Goal: Use online tool/utility: Utilize a website feature to perform a specific function

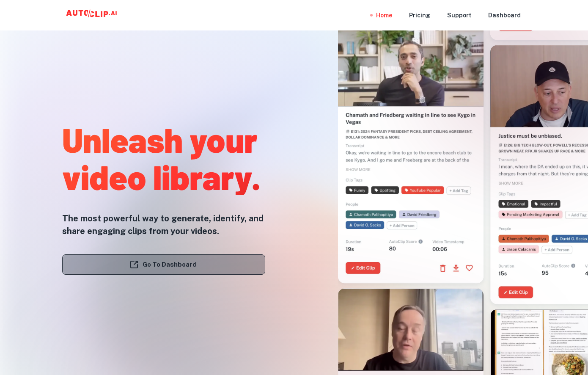
click at [200, 267] on link "Go To Dashboard" at bounding box center [163, 264] width 203 height 20
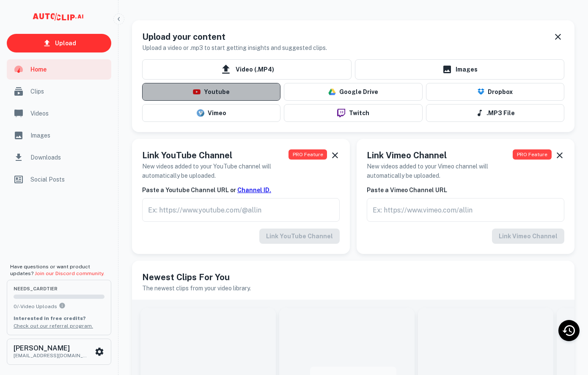
click at [193, 84] on button "Youtube" at bounding box center [211, 92] width 138 height 18
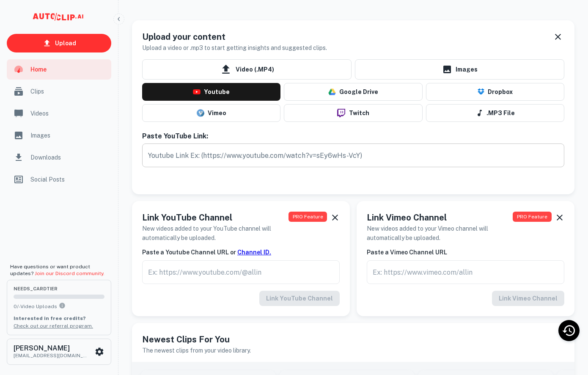
click at [168, 150] on input "text" at bounding box center [353, 155] width 422 height 24
click at [182, 154] on input "text" at bounding box center [353, 155] width 422 height 24
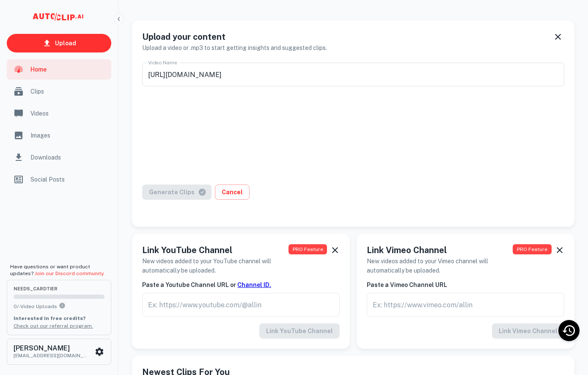
click at [199, 192] on div "Generate Clips Cancel" at bounding box center [353, 197] width 422 height 25
click at [188, 193] on div "Generate Clips Cancel" at bounding box center [353, 197] width 422 height 25
click at [335, 65] on input "https://www.youtube.com/watch?v=3hdmRQcrzio" at bounding box center [353, 75] width 422 height 24
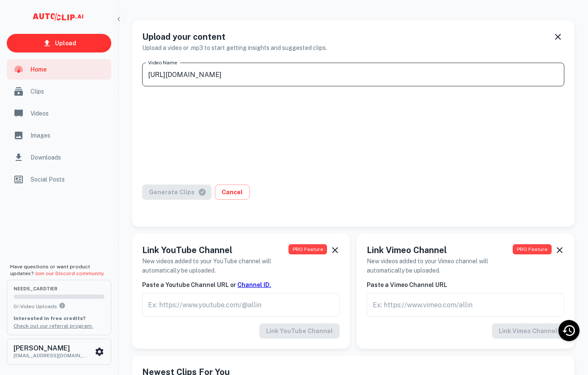
click at [329, 70] on input "https://www.youtube.com/watch?v=3hdmRQcrzio" at bounding box center [353, 75] width 422 height 24
click at [182, 191] on div "Generate Clips Cancel" at bounding box center [353, 197] width 422 height 25
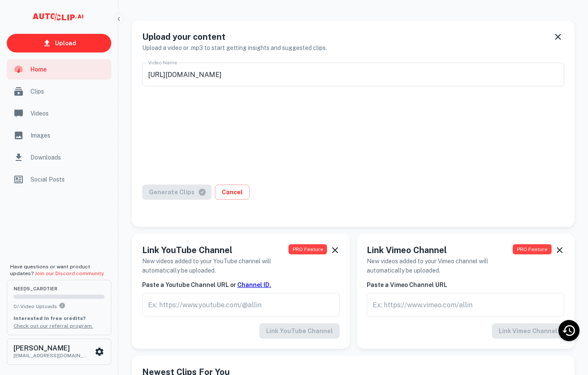
click at [200, 191] on div "Generate Clips Cancel" at bounding box center [353, 197] width 422 height 25
click at [233, 196] on button "Cancel" at bounding box center [232, 192] width 35 height 15
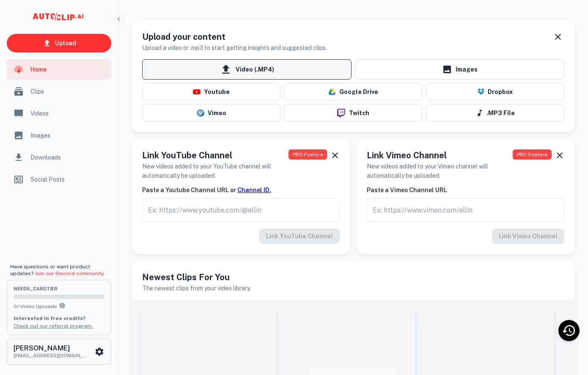
click at [315, 66] on span "Video (.MP4)" at bounding box center [246, 69] width 209 height 20
click at [0, 0] on input "Video (.MP4)" at bounding box center [0, 0] width 0 height 0
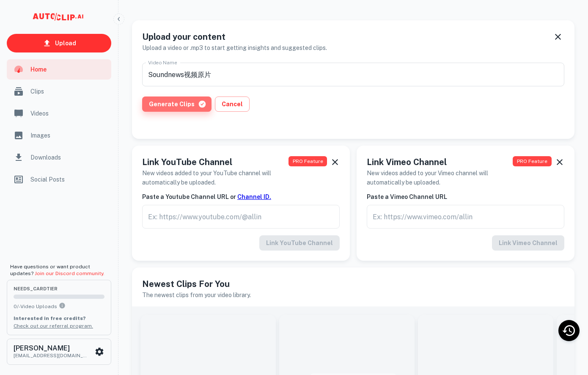
click at [203, 105] on button "Generate Clips" at bounding box center [176, 103] width 69 height 15
